Goal: Task Accomplishment & Management: Use online tool/utility

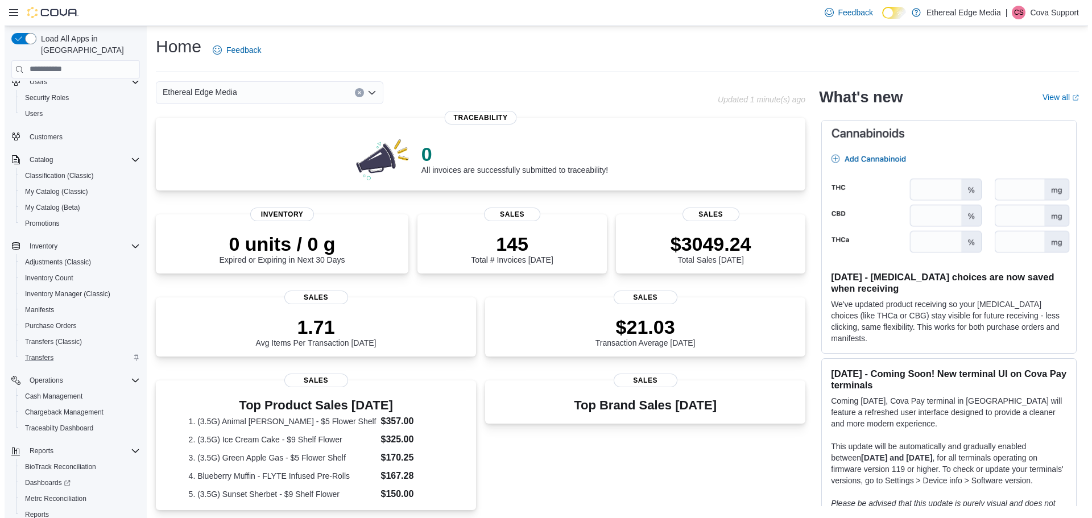
scroll to position [69, 0]
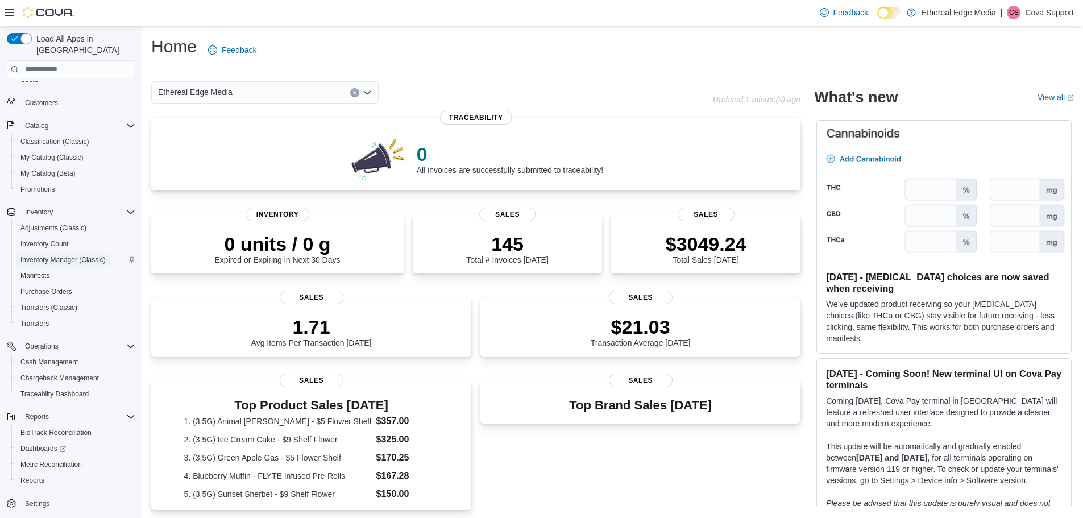
click at [59, 255] on span "Inventory Manager (Classic)" at bounding box center [62, 259] width 85 height 9
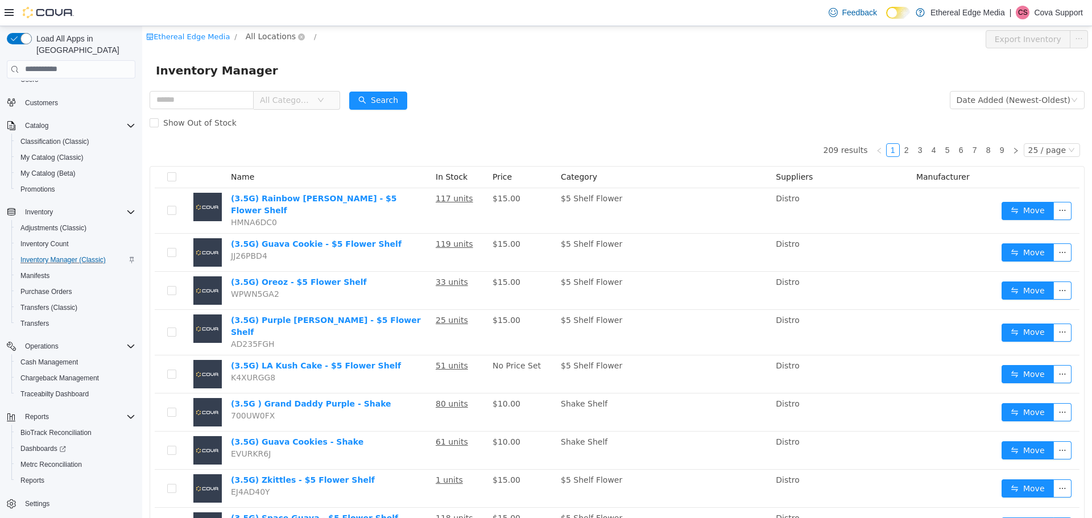
click at [261, 35] on span "All Locations" at bounding box center [271, 36] width 50 height 13
click at [288, 118] on span "BUDS2GO #2" at bounding box center [291, 117] width 54 height 9
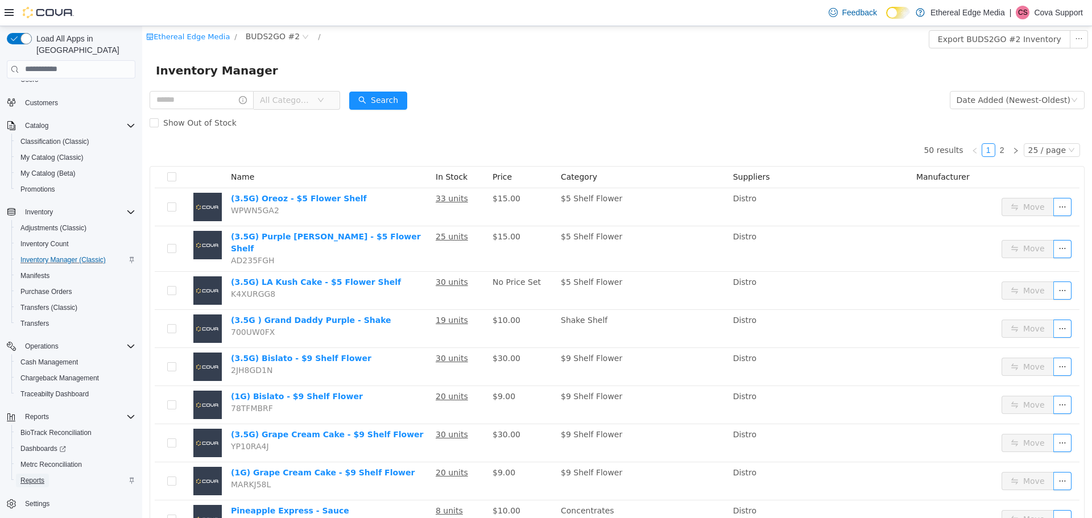
click at [36, 476] on span "Reports" at bounding box center [32, 480] width 24 height 9
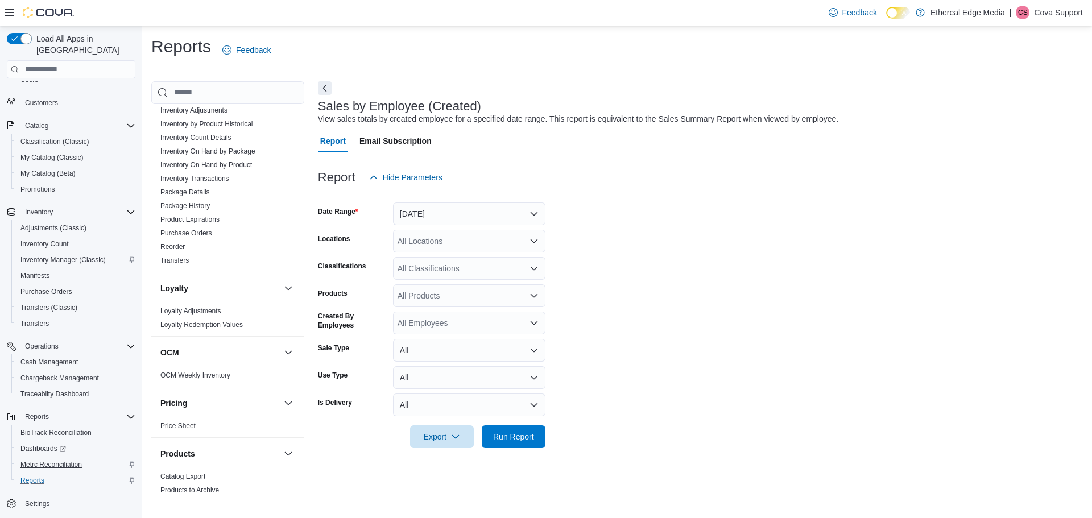
scroll to position [341, 0]
click at [44, 444] on span "Dashboards" at bounding box center [42, 448] width 45 height 9
click at [44, 237] on span "Inventory Count" at bounding box center [44, 244] width 48 height 14
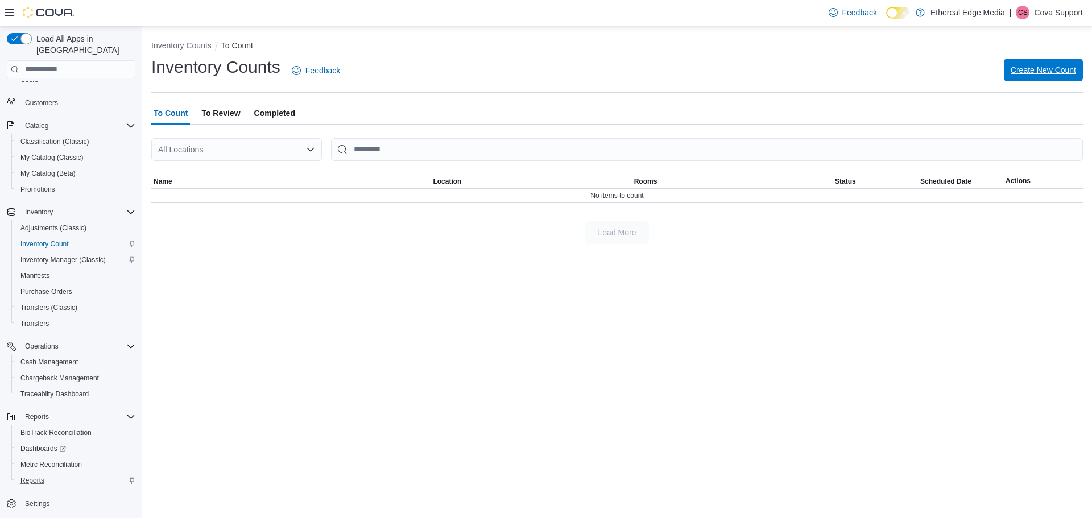
click at [1021, 65] on span "Create New Count" at bounding box center [1042, 69] width 65 height 11
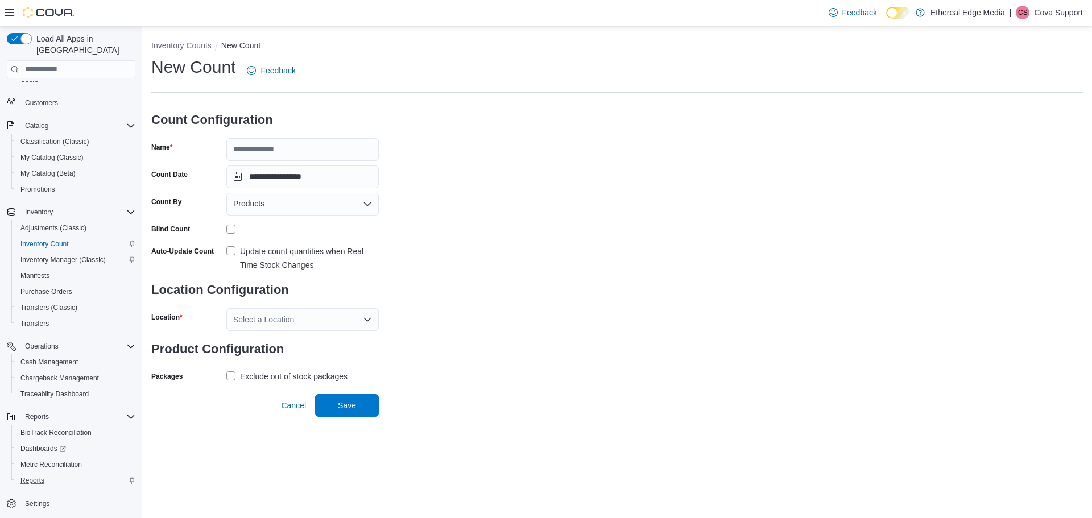
click at [308, 324] on div "Select a Location" at bounding box center [302, 319] width 152 height 23
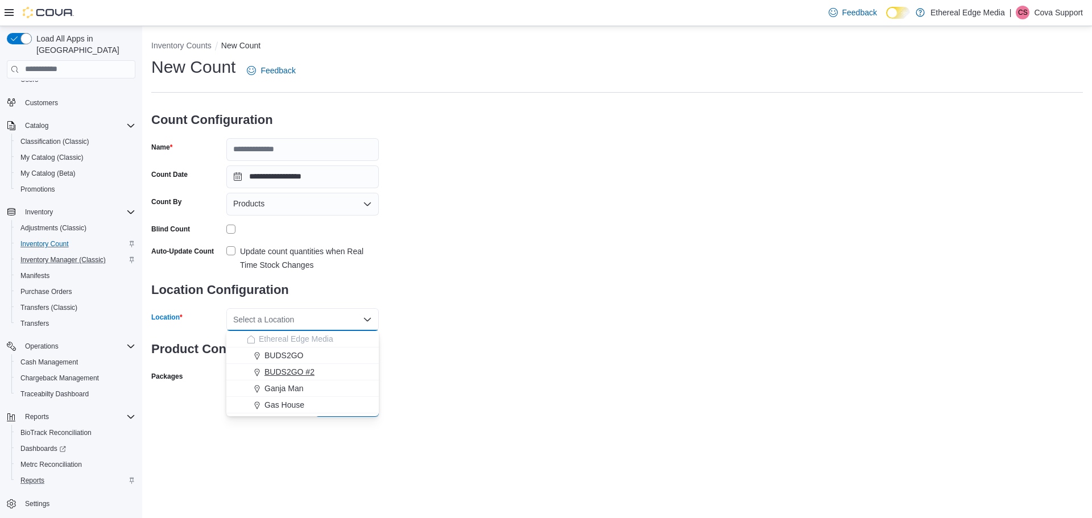
click at [284, 371] on span "BUDS2GO #2" at bounding box center [289, 371] width 50 height 11
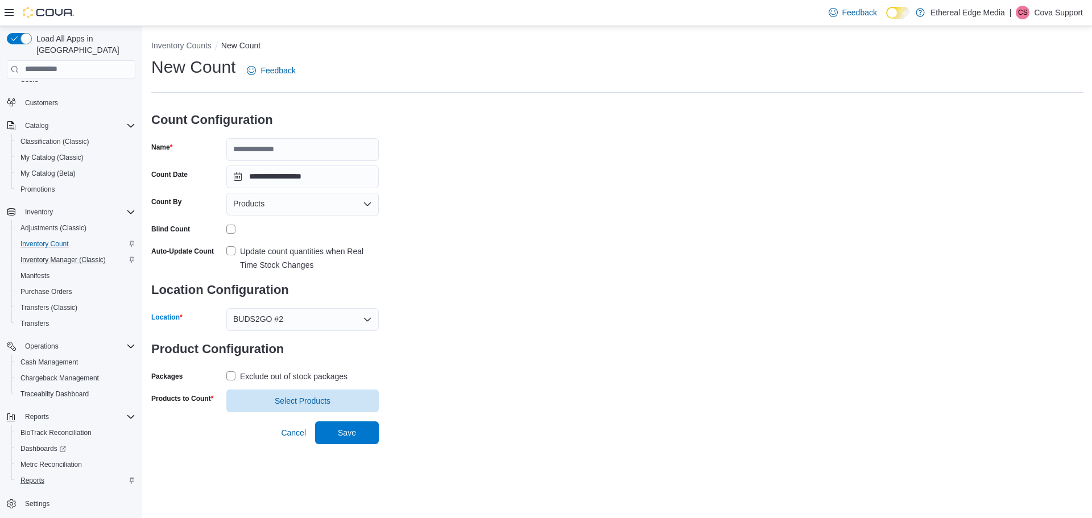
click at [366, 319] on icon "Open list of options" at bounding box center [367, 318] width 7 height 3
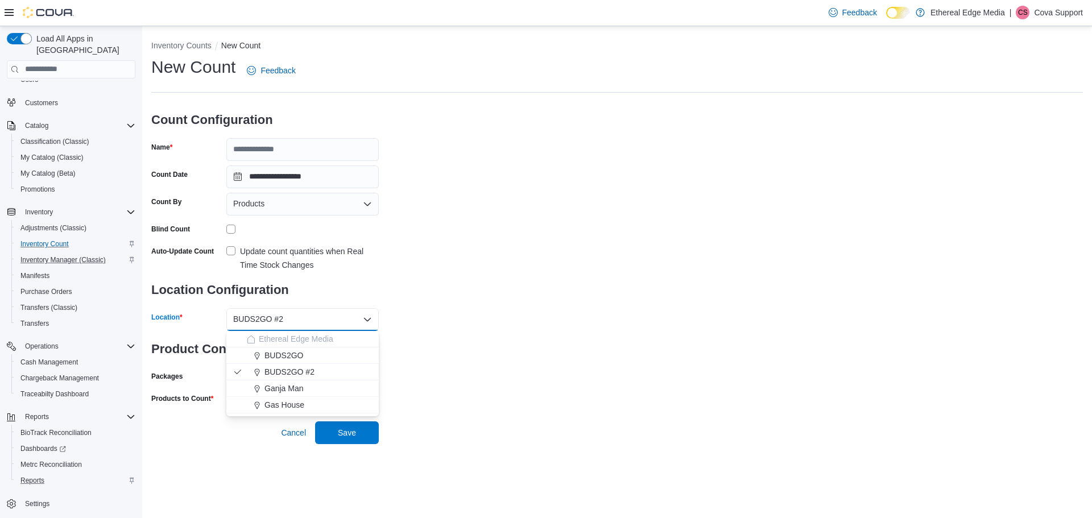
click at [318, 206] on div "Products" at bounding box center [302, 204] width 152 height 23
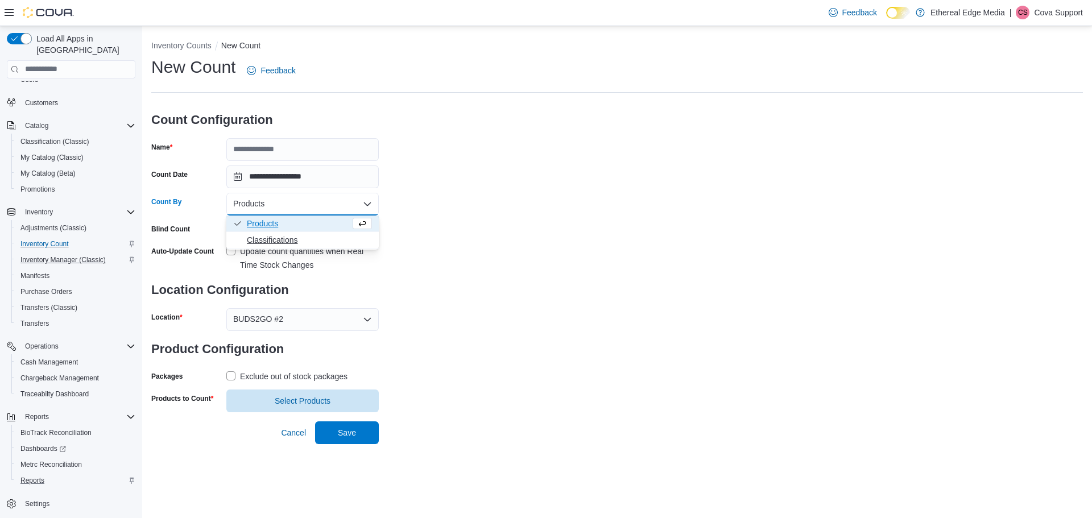
click at [265, 240] on span "Classifications" at bounding box center [309, 239] width 125 height 11
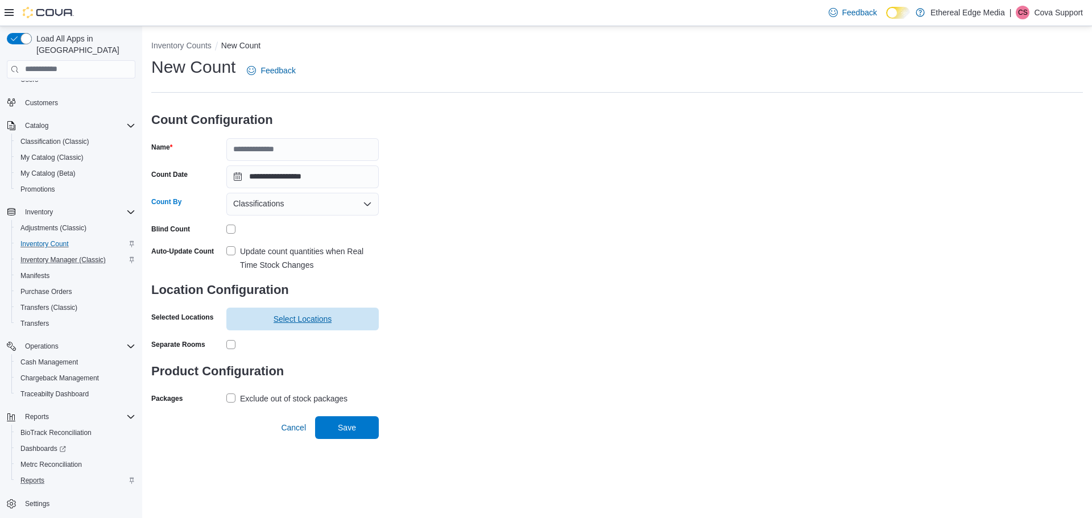
click at [258, 330] on span "Select Locations" at bounding box center [302, 319] width 139 height 23
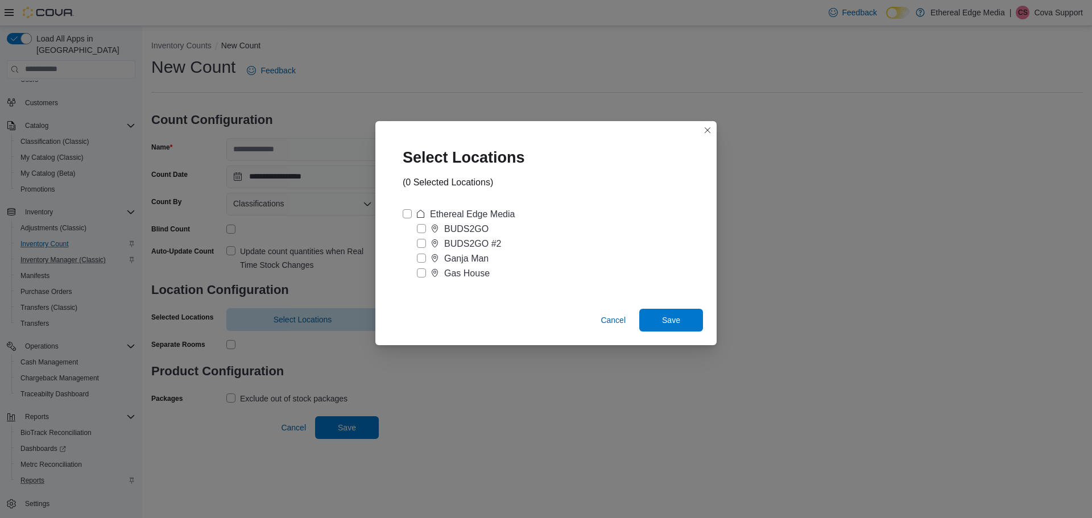
click at [450, 228] on div "BUDS2GO" at bounding box center [466, 229] width 44 height 14
click at [450, 243] on div "BUDS2GO #2" at bounding box center [472, 244] width 57 height 14
click at [459, 260] on div "Ganja Man" at bounding box center [466, 259] width 44 height 14
click at [677, 322] on span "Save" at bounding box center [671, 319] width 18 height 11
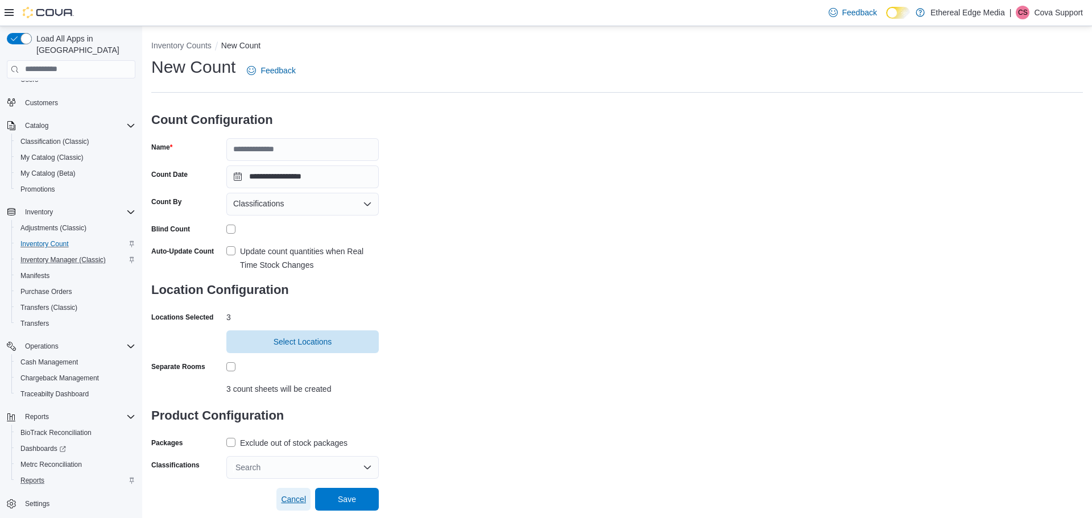
click at [298, 499] on span "Cancel" at bounding box center [293, 498] width 25 height 11
